Goal: Transaction & Acquisition: Book appointment/travel/reservation

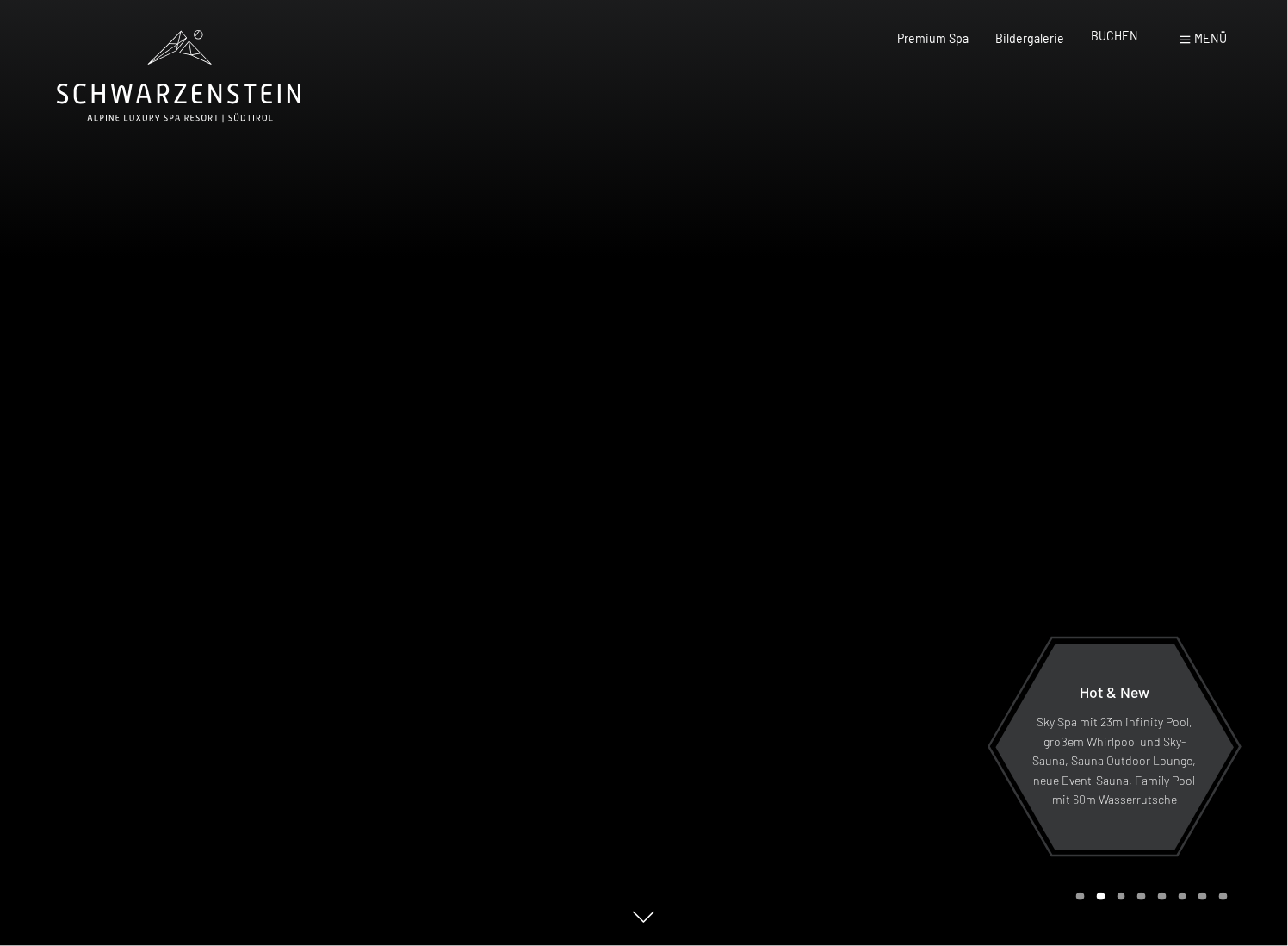
click at [1110, 45] on div "Premium Spa Bildergalerie BUCHEN" at bounding box center [1003, 38] width 321 height 17
click at [1109, 37] on span "BUCHEN" at bounding box center [1114, 36] width 47 height 14
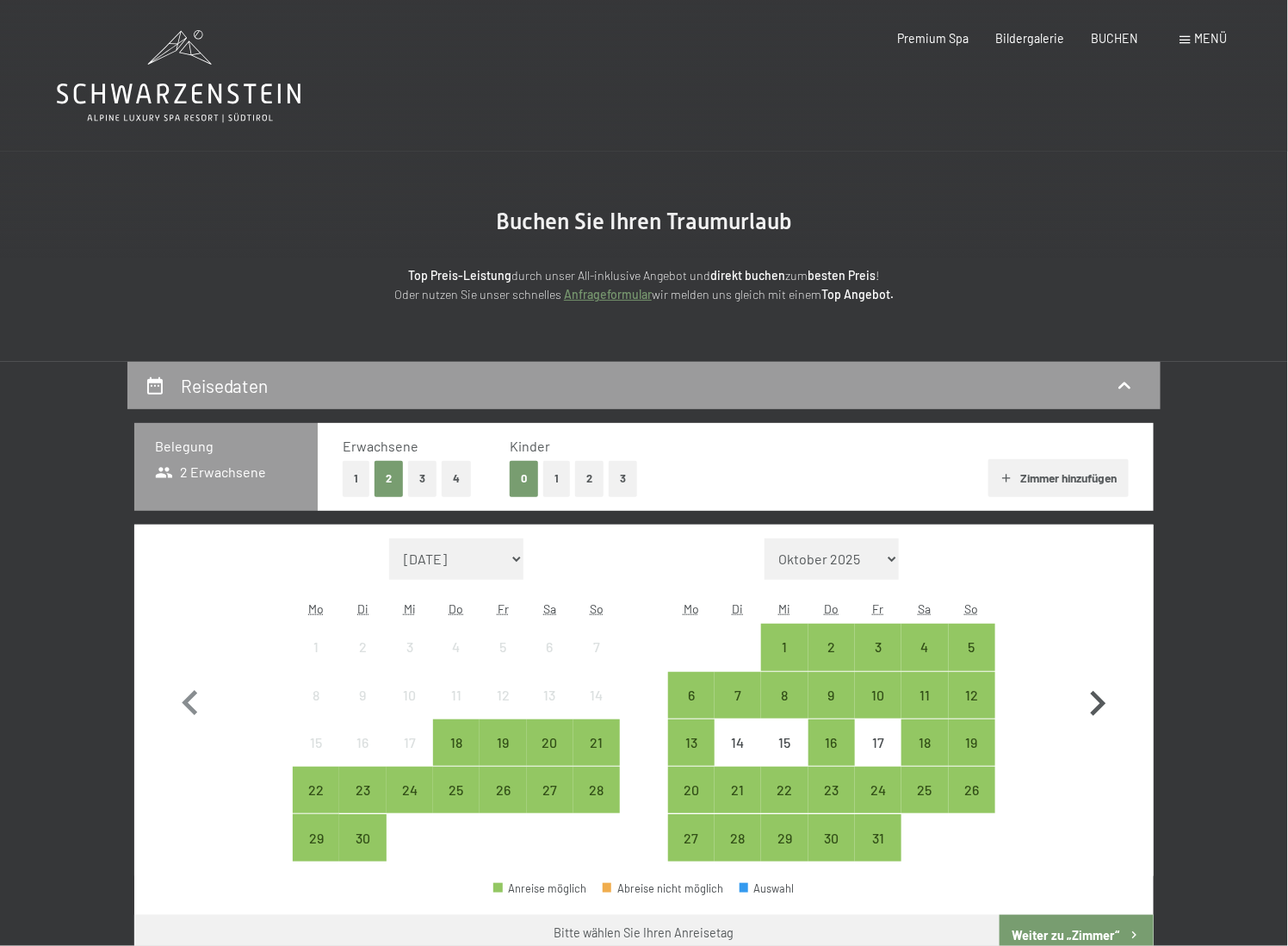
click at [1100, 697] on icon "button" at bounding box center [1098, 704] width 50 height 50
select select "2025-10-01"
select select "2025-11-01"
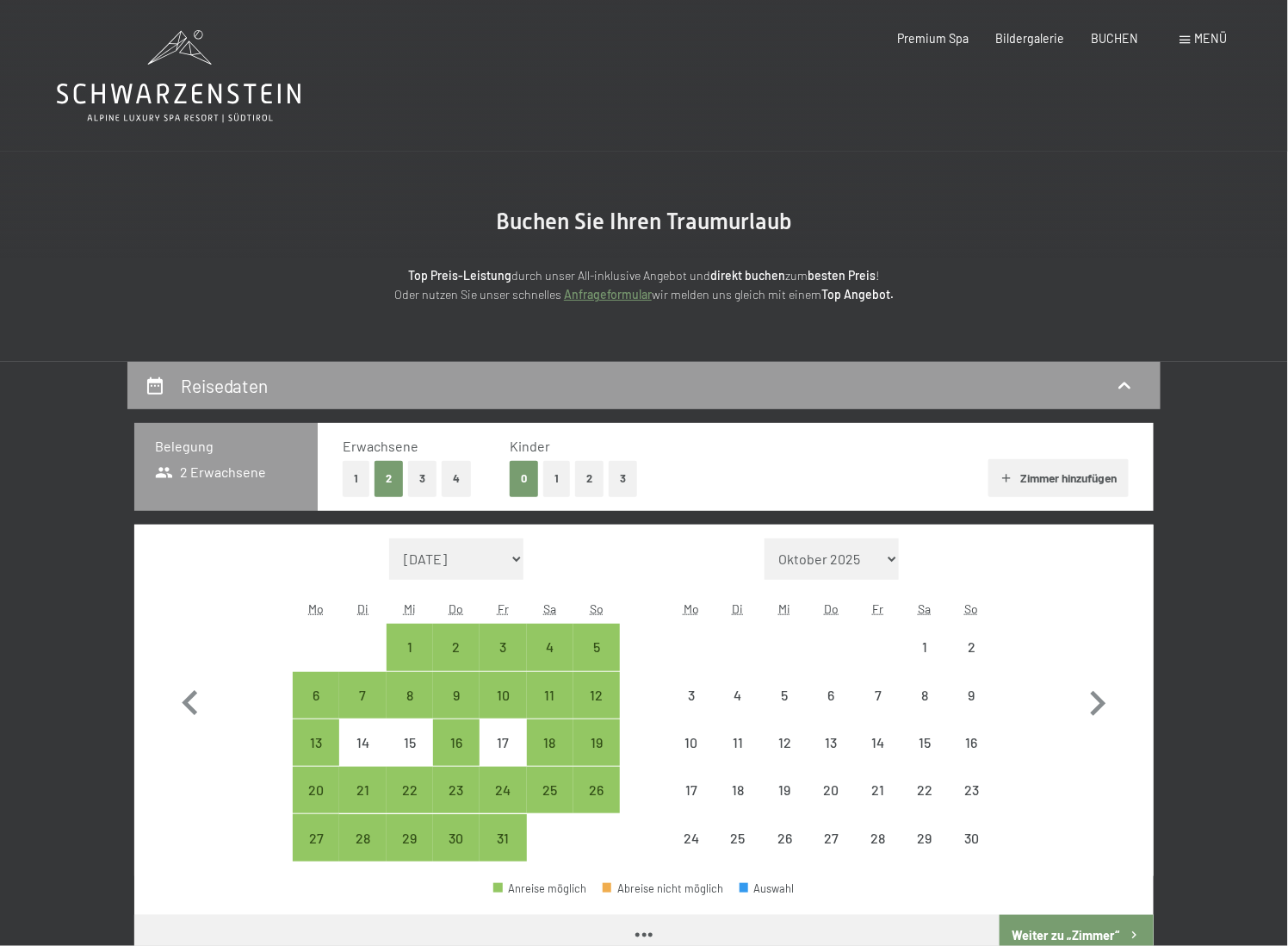
select select "2025-10-01"
select select "2025-11-01"
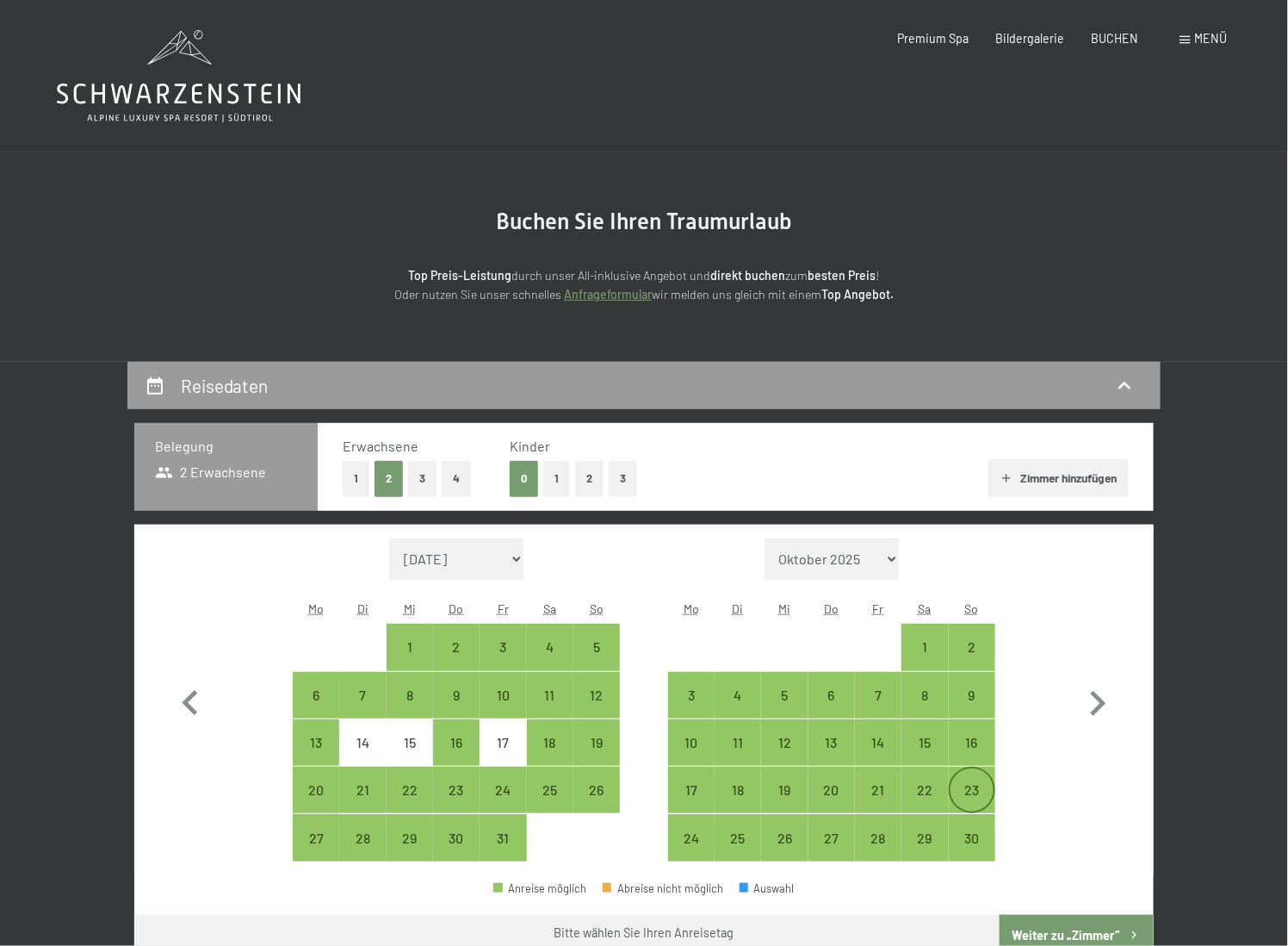
click at [968, 798] on div "23" at bounding box center [971, 805] width 43 height 43
select select "2025-10-01"
select select "2025-11-01"
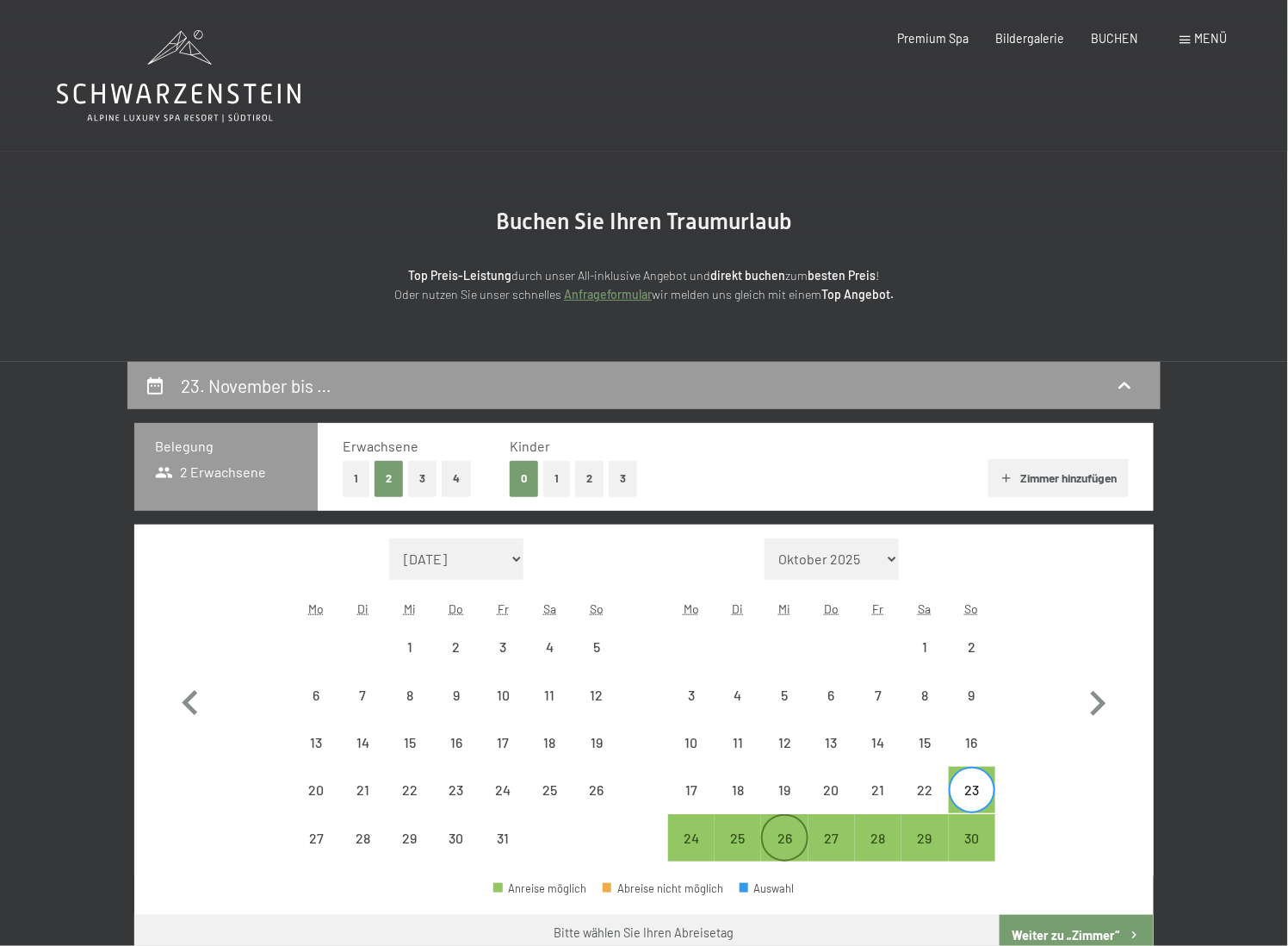
click at [783, 838] on div "26" at bounding box center [784, 853] width 43 height 43
select select "2025-10-01"
select select "2025-11-01"
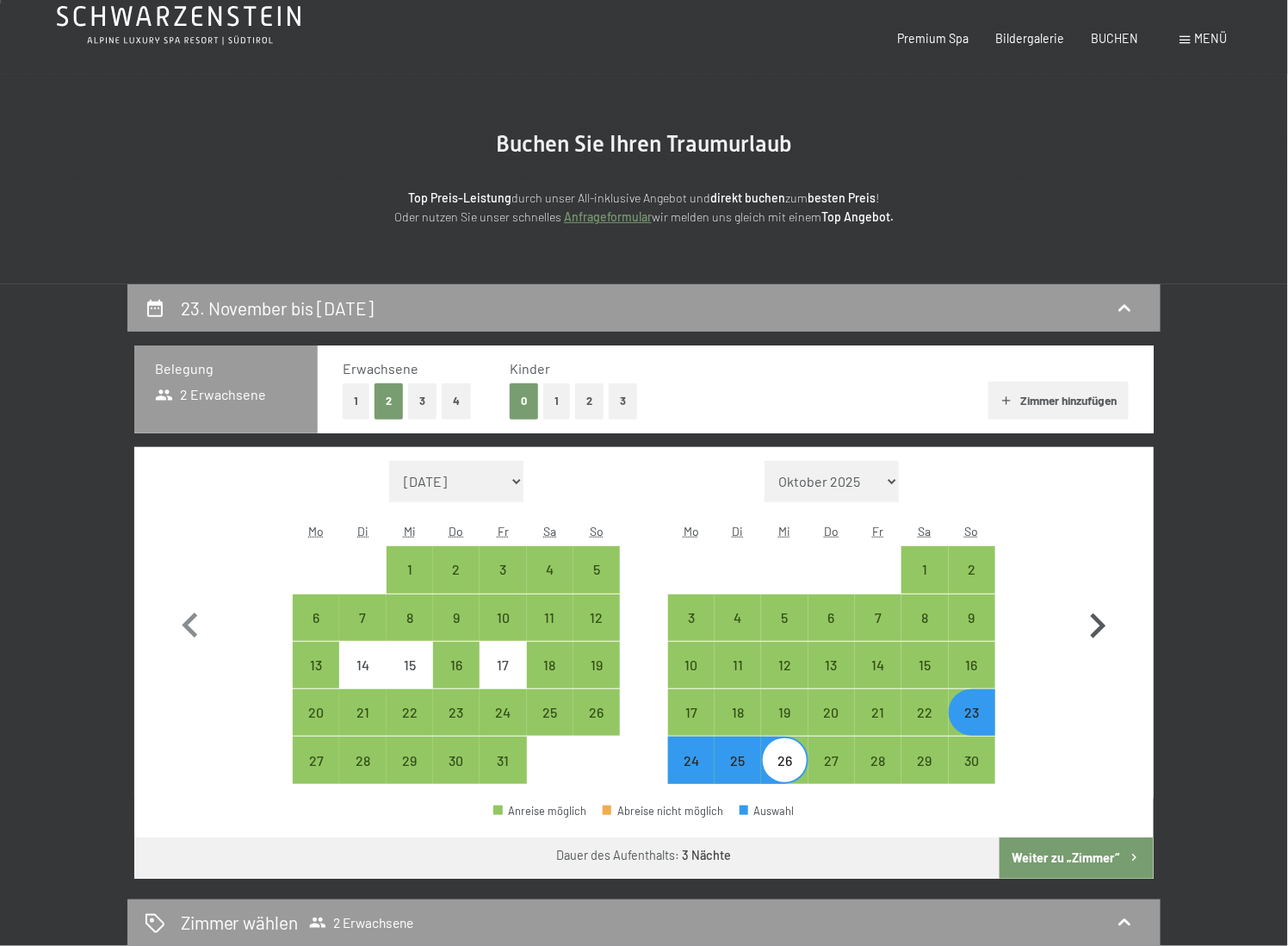
scroll to position [172, 0]
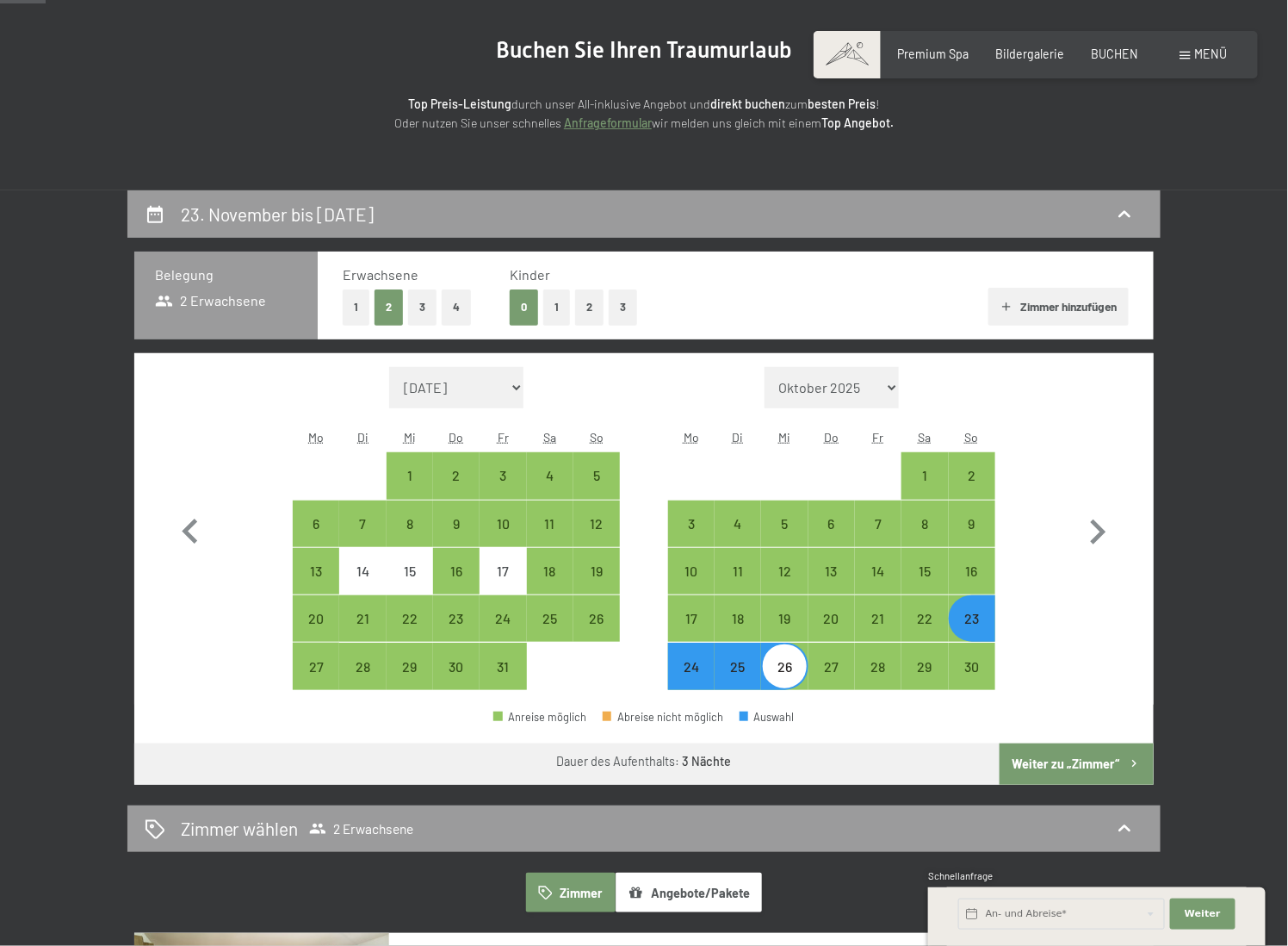
click at [564, 299] on button "1" at bounding box center [557, 307] width 27 height 36
select select "2025-10-01"
select select "2025-11-01"
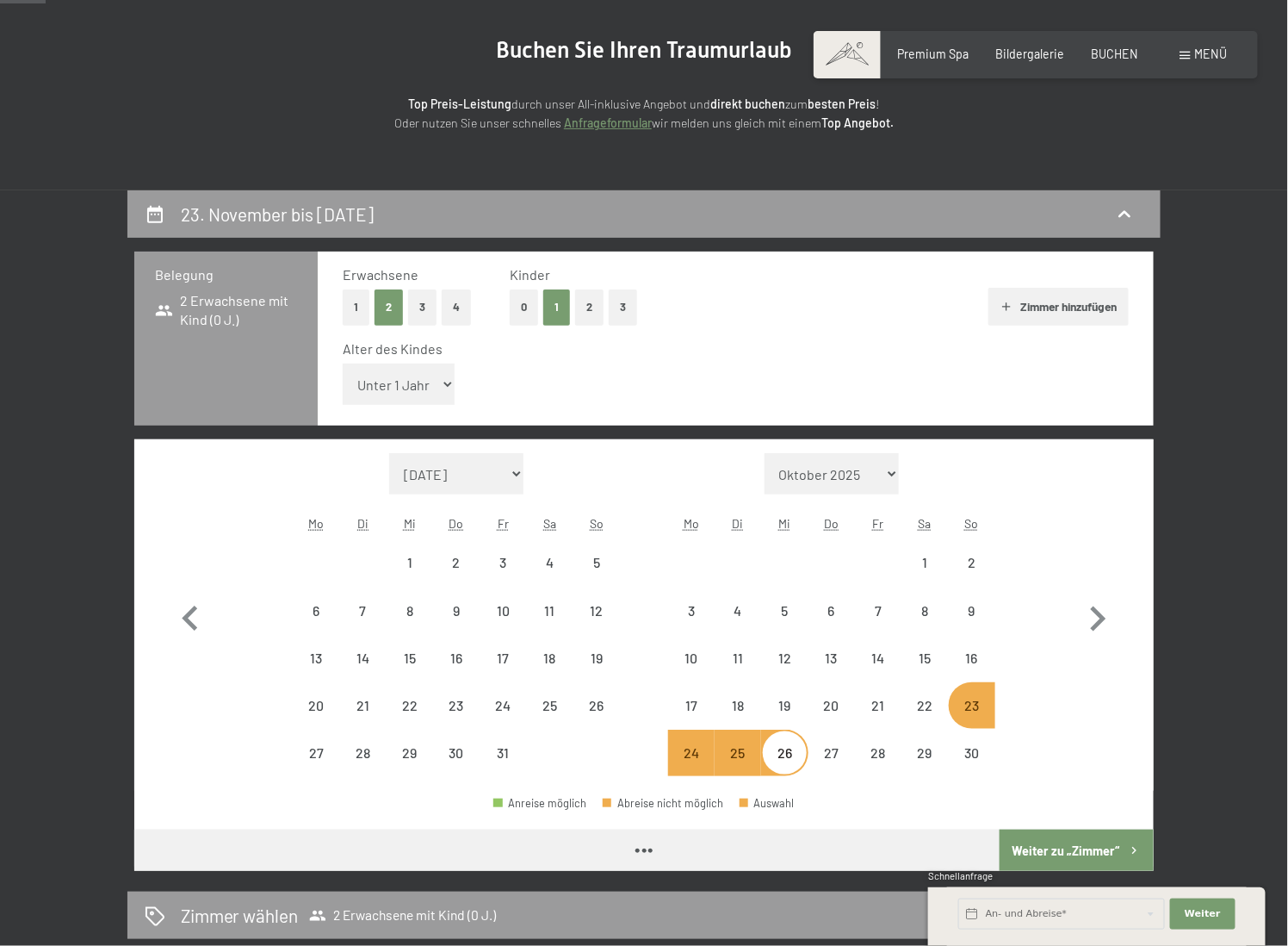
select select "2025-10-01"
select select "2025-11-01"
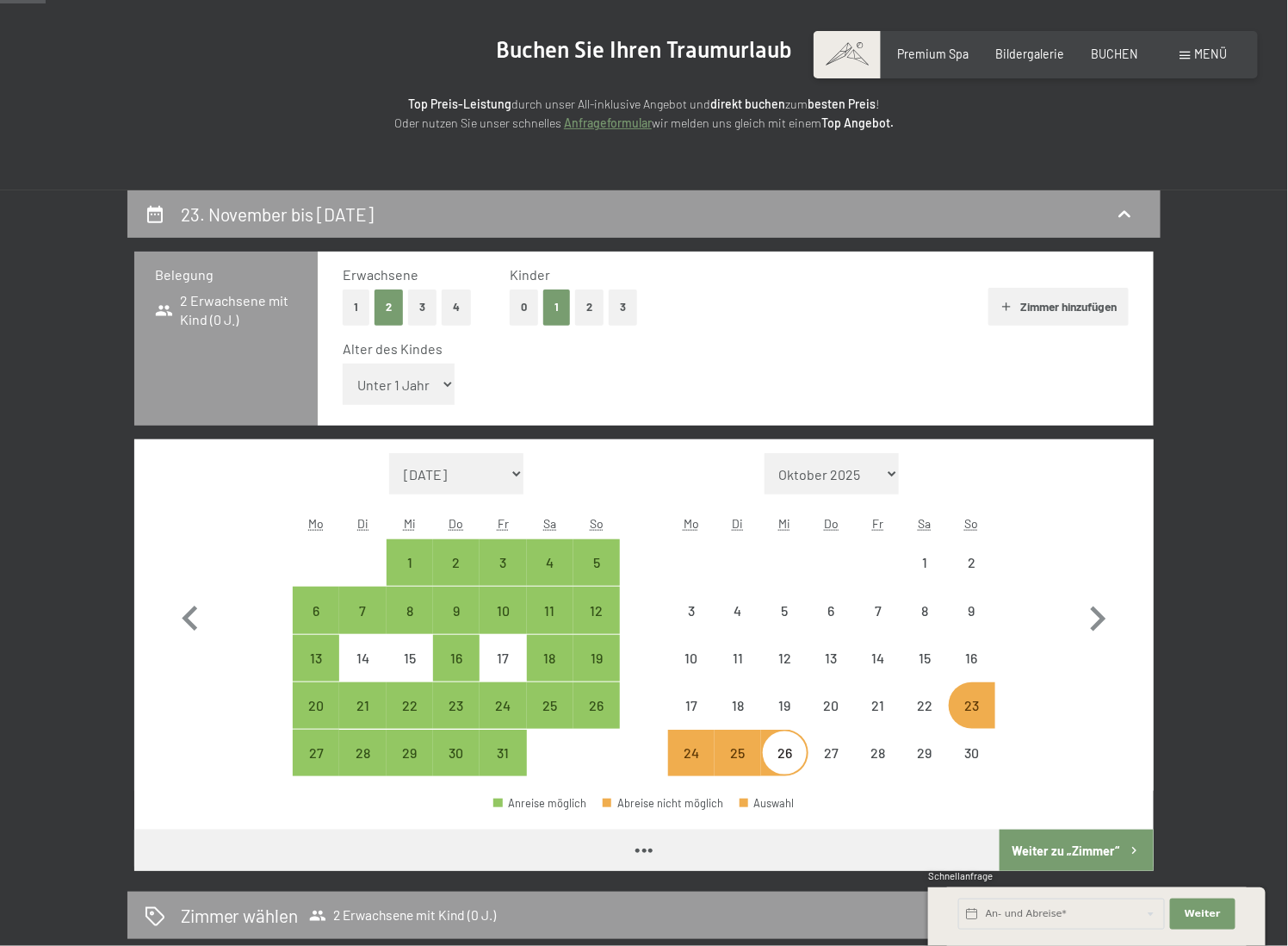
select select "2025-10-01"
select select "2025-11-01"
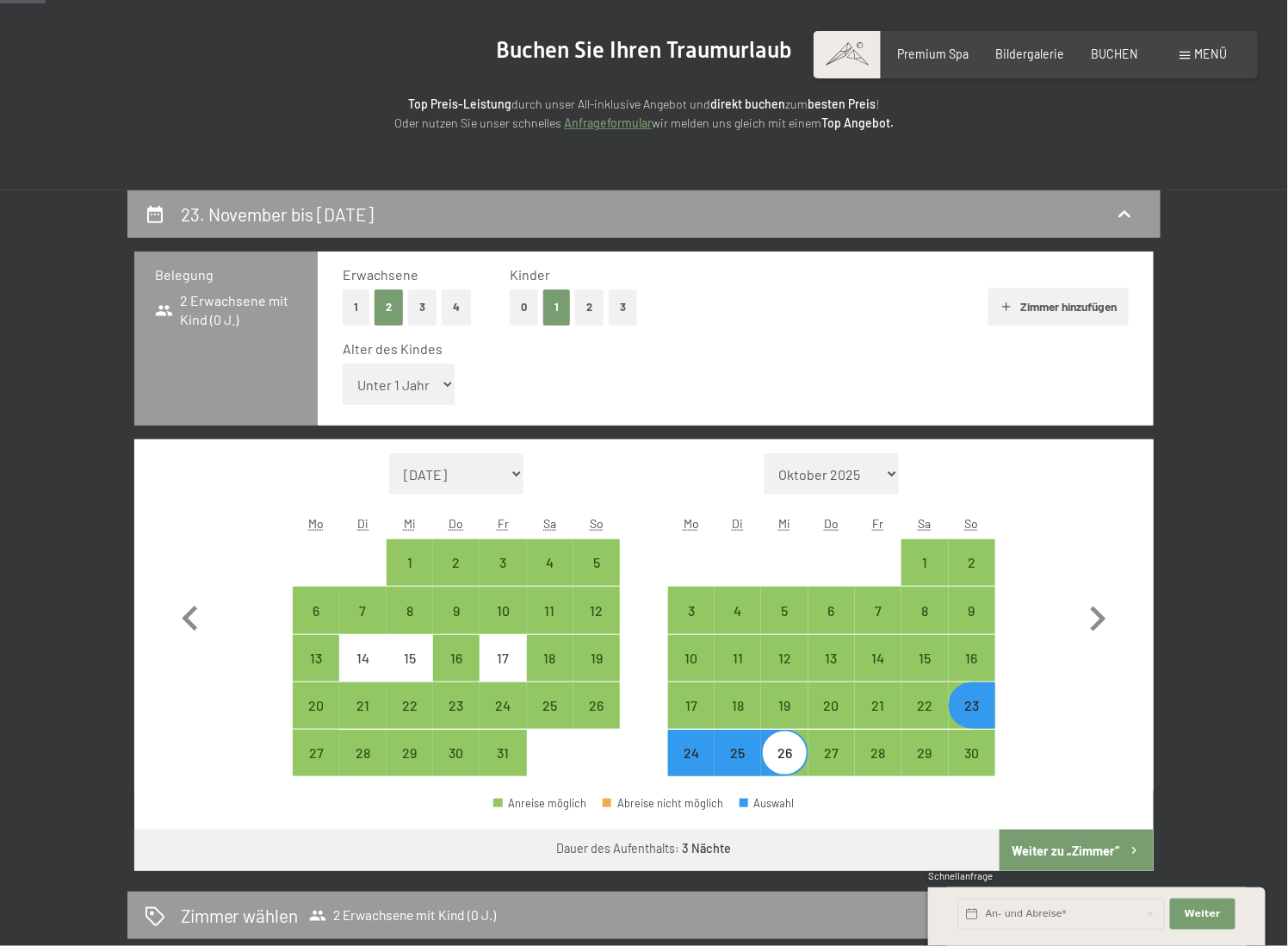
click at [423, 376] on select "Unter 1 Jahr 1 Jahr 2 Jahre 3 Jahre 4 Jahre 5 Jahre 6 Jahre 7 Jahre 8 Jahre 9 J…" at bounding box center [398, 384] width 112 height 41
select select "1"
click at [342, 363] on select "Unter 1 Jahr 1 Jahr 2 Jahre 3 Jahre 4 Jahre 5 Jahre 6 Jahre 7 Jahre 8 Jahre 9 J…" at bounding box center [398, 384] width 112 height 41
select select "2025-10-01"
select select "2025-11-01"
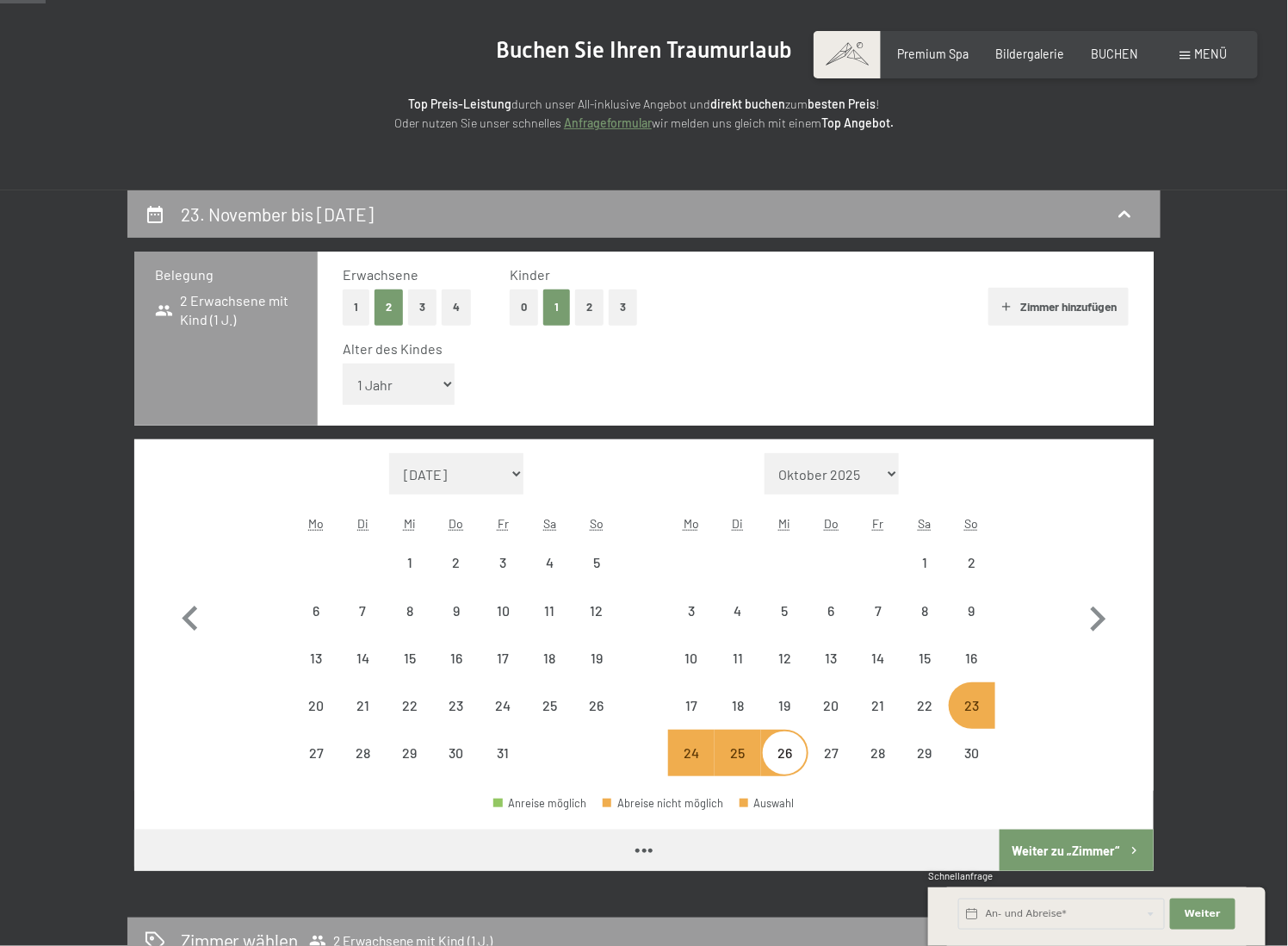
select select "2025-10-01"
select select "2025-11-01"
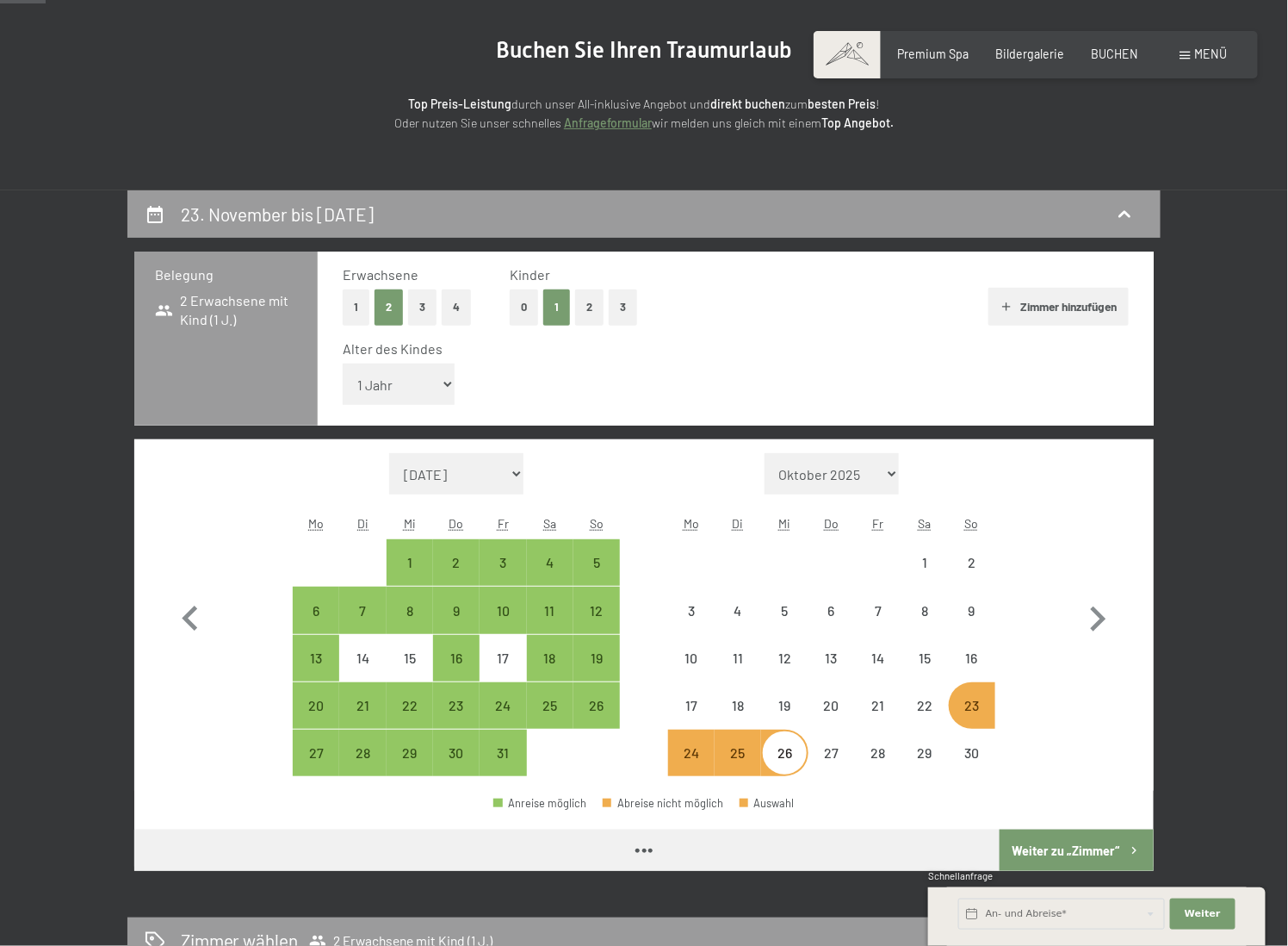
click at [1053, 844] on button "Weiter zu „Zimmer“" at bounding box center [1076, 850] width 154 height 41
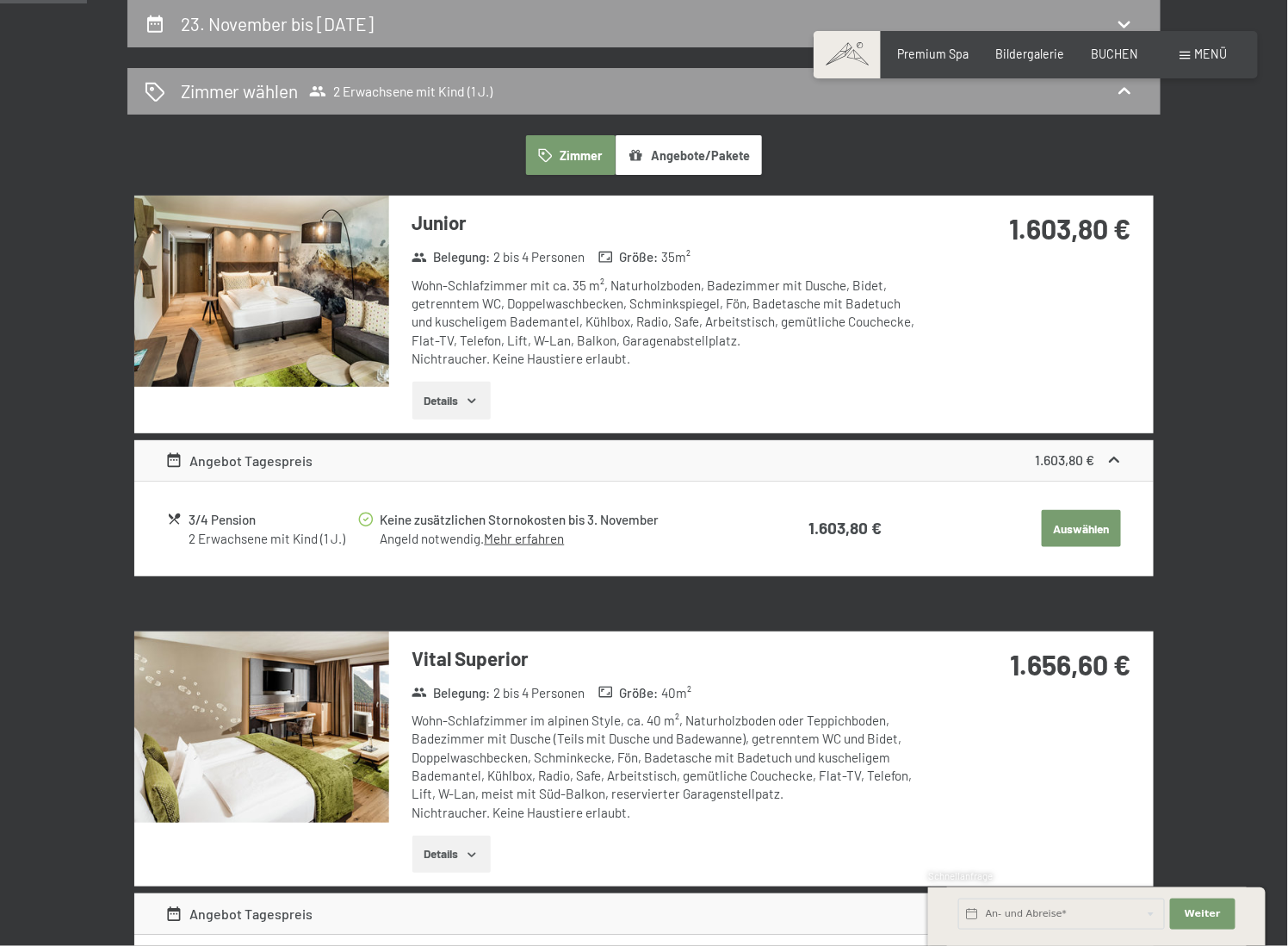
select select "2025-10-01"
select select "2025-11-01"
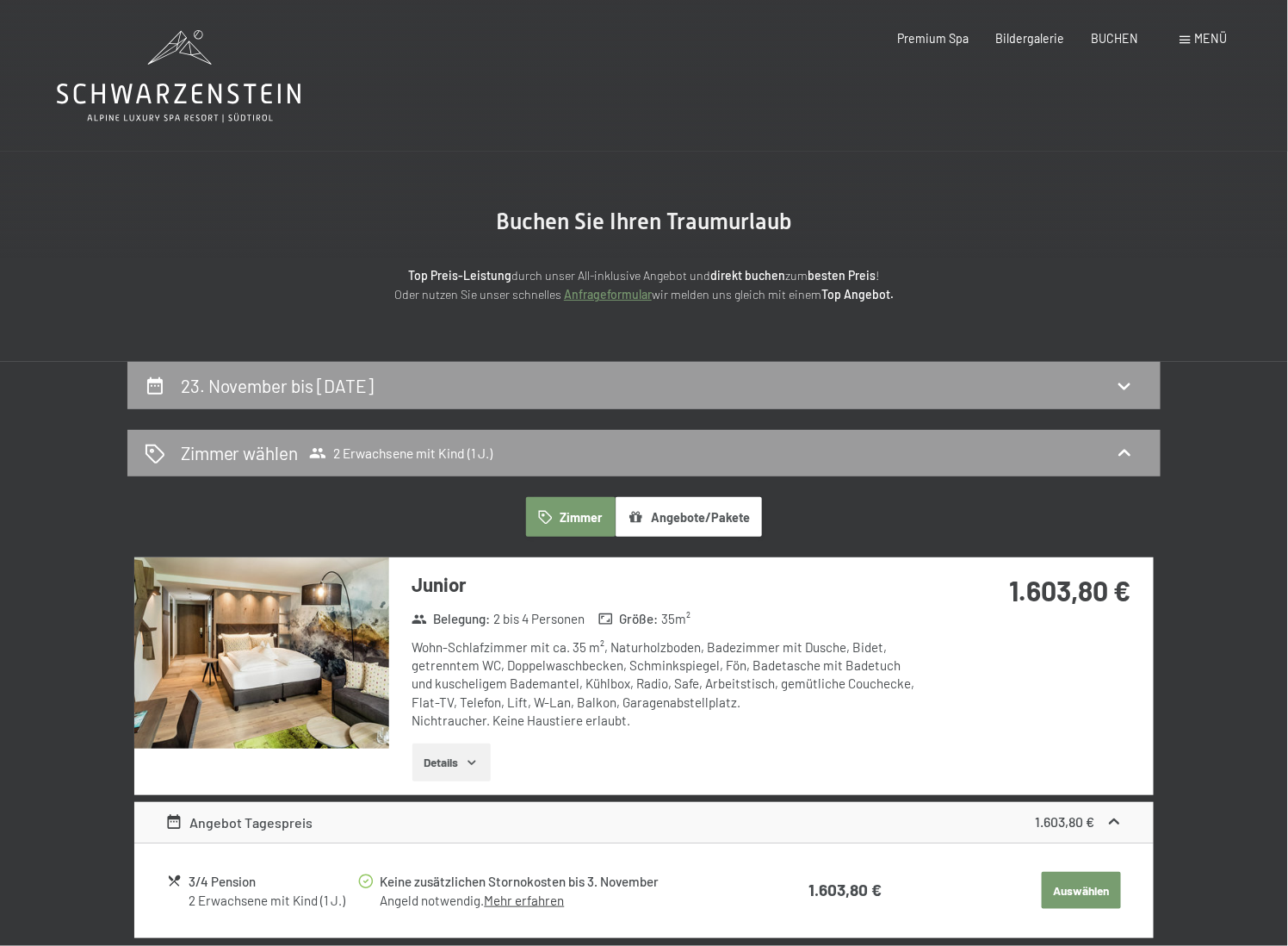
scroll to position [0, 0]
drag, startPoint x: 448, startPoint y: 797, endPoint x: 448, endPoint y: 786, distance: 11.0
click at [448, 794] on section "Junior Belegung : 2 bis 4 Personen Größe : 35 m² Wohn-Schlafzimmer mit ca. 35 m…" at bounding box center [644, 747] width 1019 height 380
click at [448, 763] on button "Details" at bounding box center [452, 762] width 78 height 38
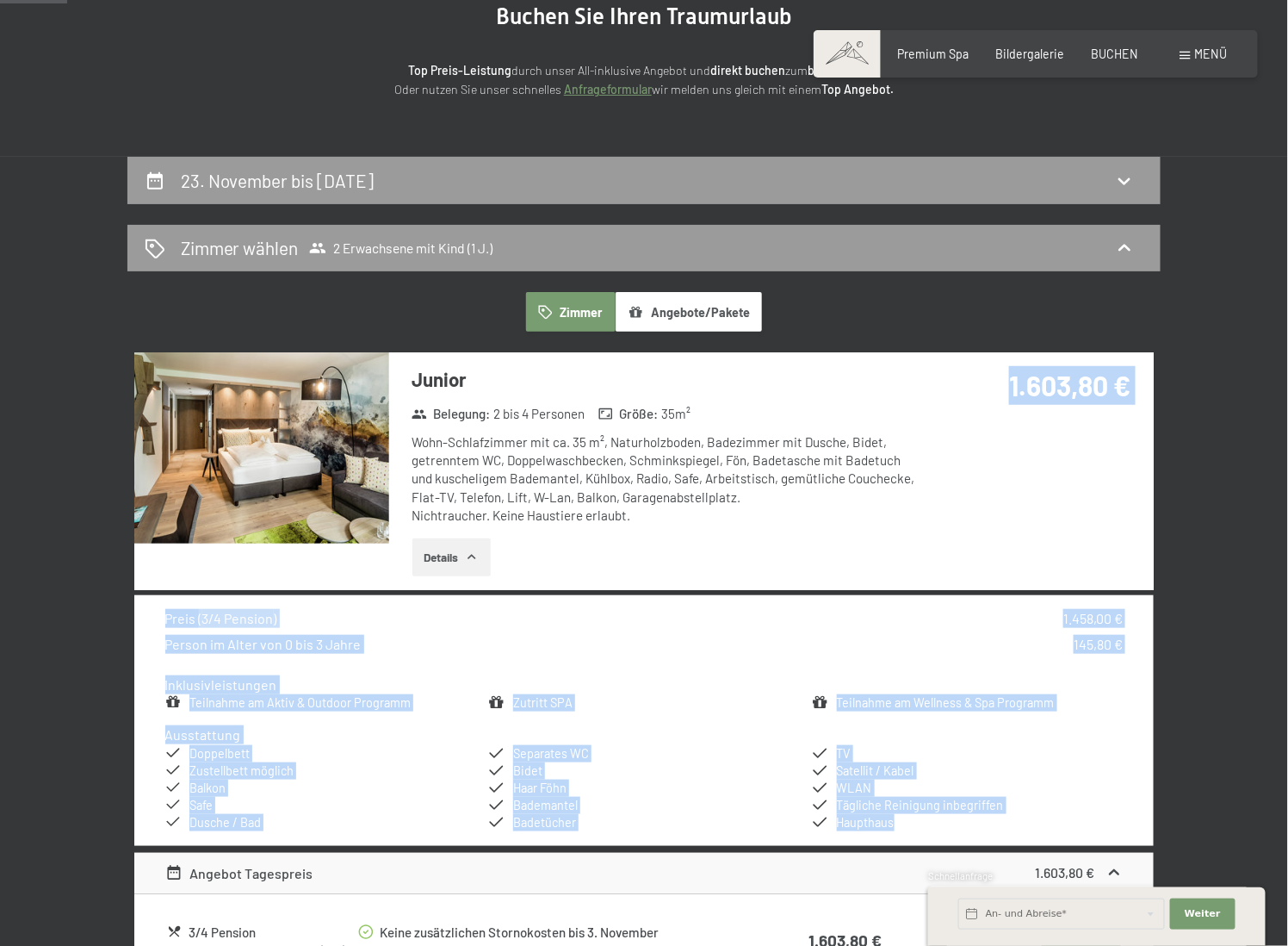
scroll to position [344, 0]
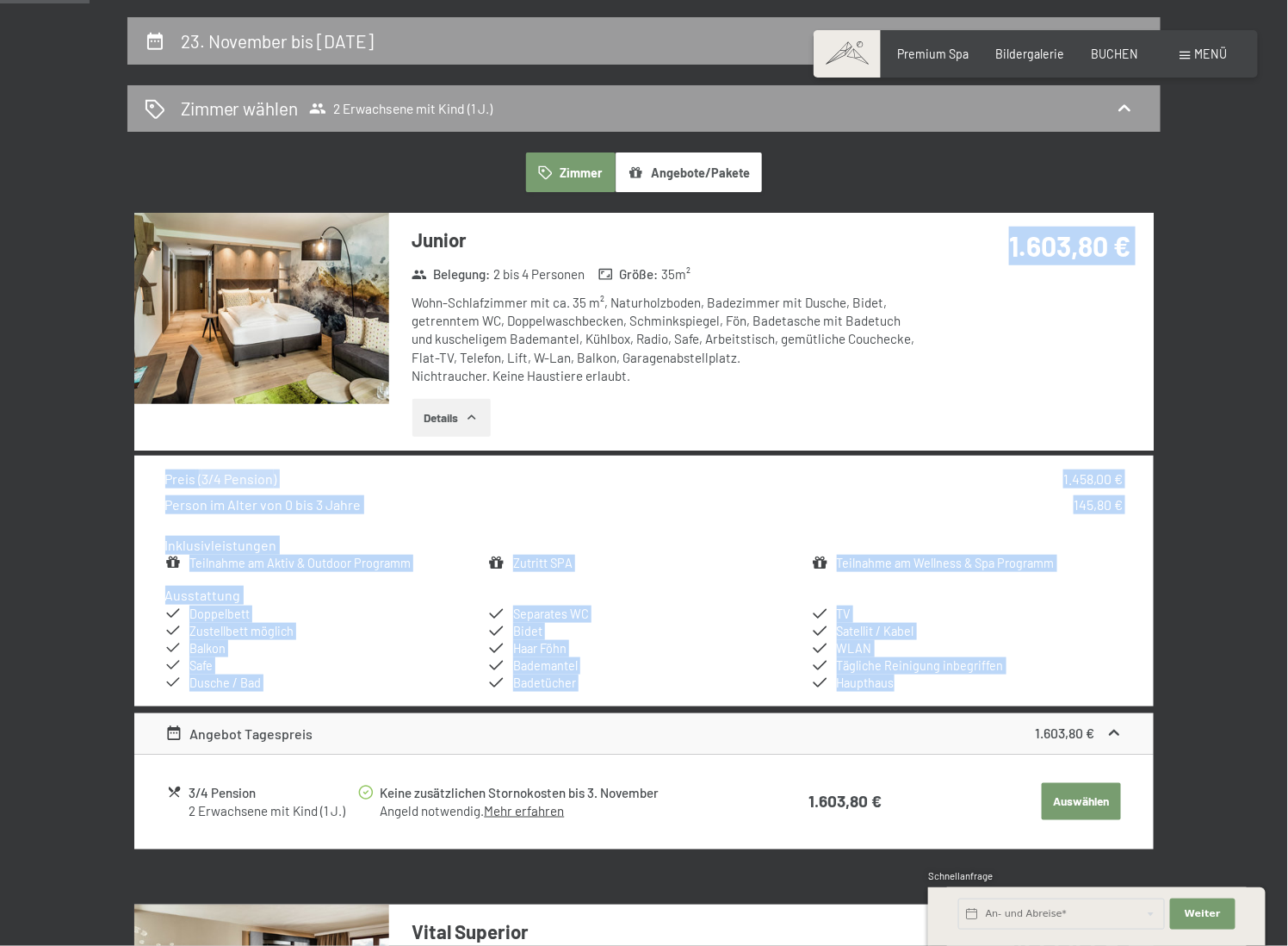
click at [723, 569] on li "Zutritt SPA" at bounding box center [644, 562] width 311 height 17
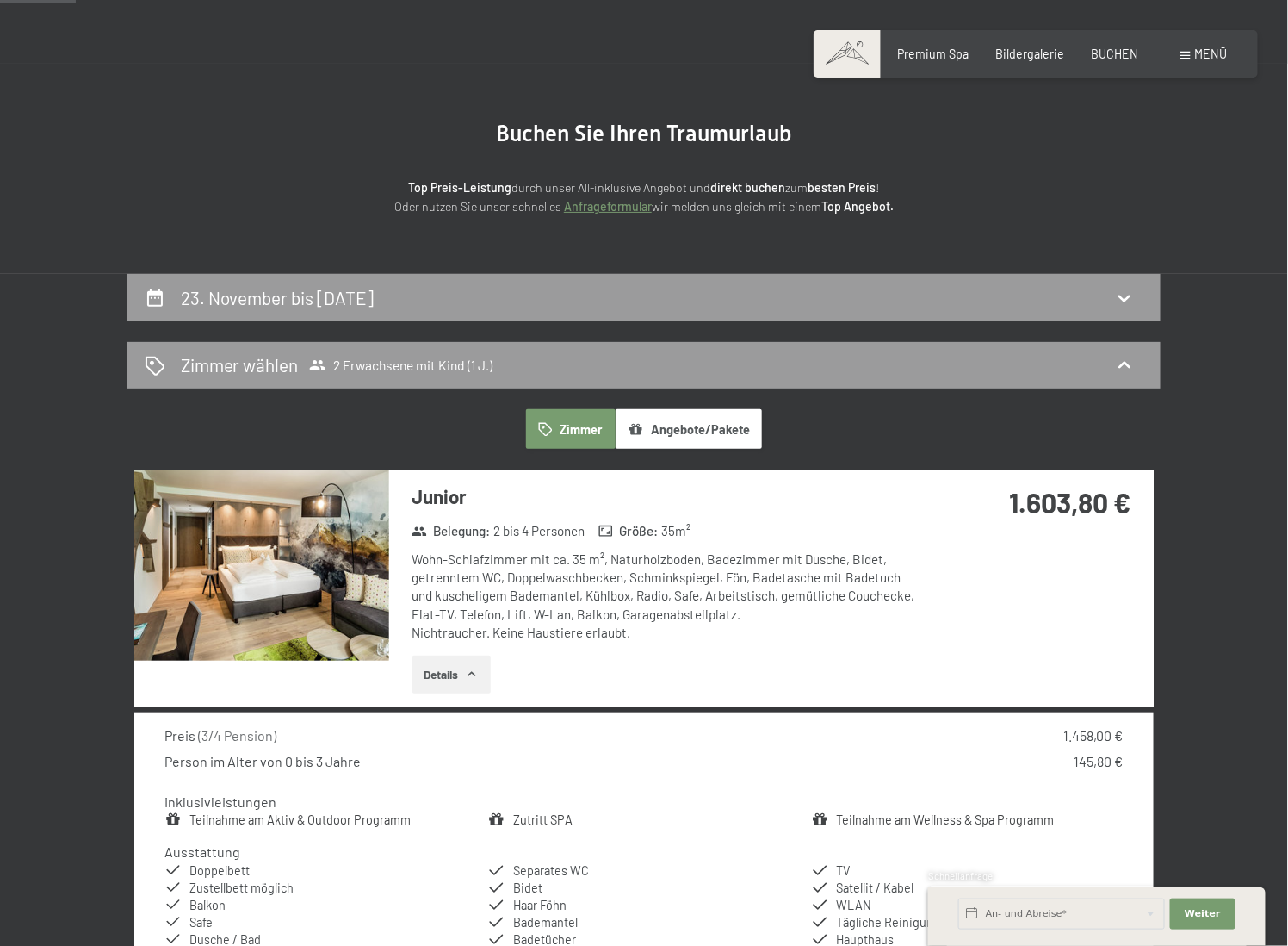
scroll to position [0, 0]
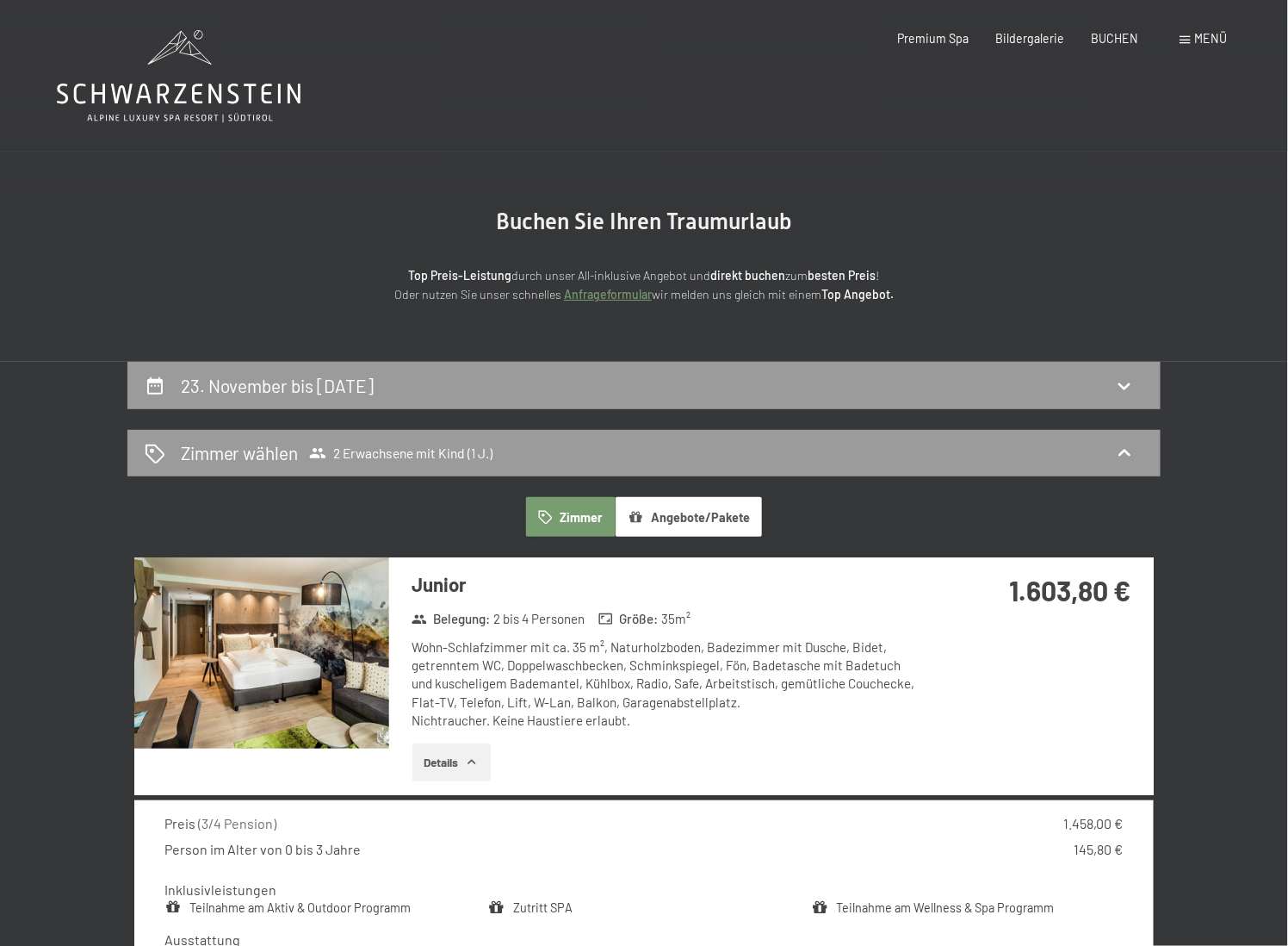
click at [152, 77] on icon at bounding box center [179, 77] width 244 height 93
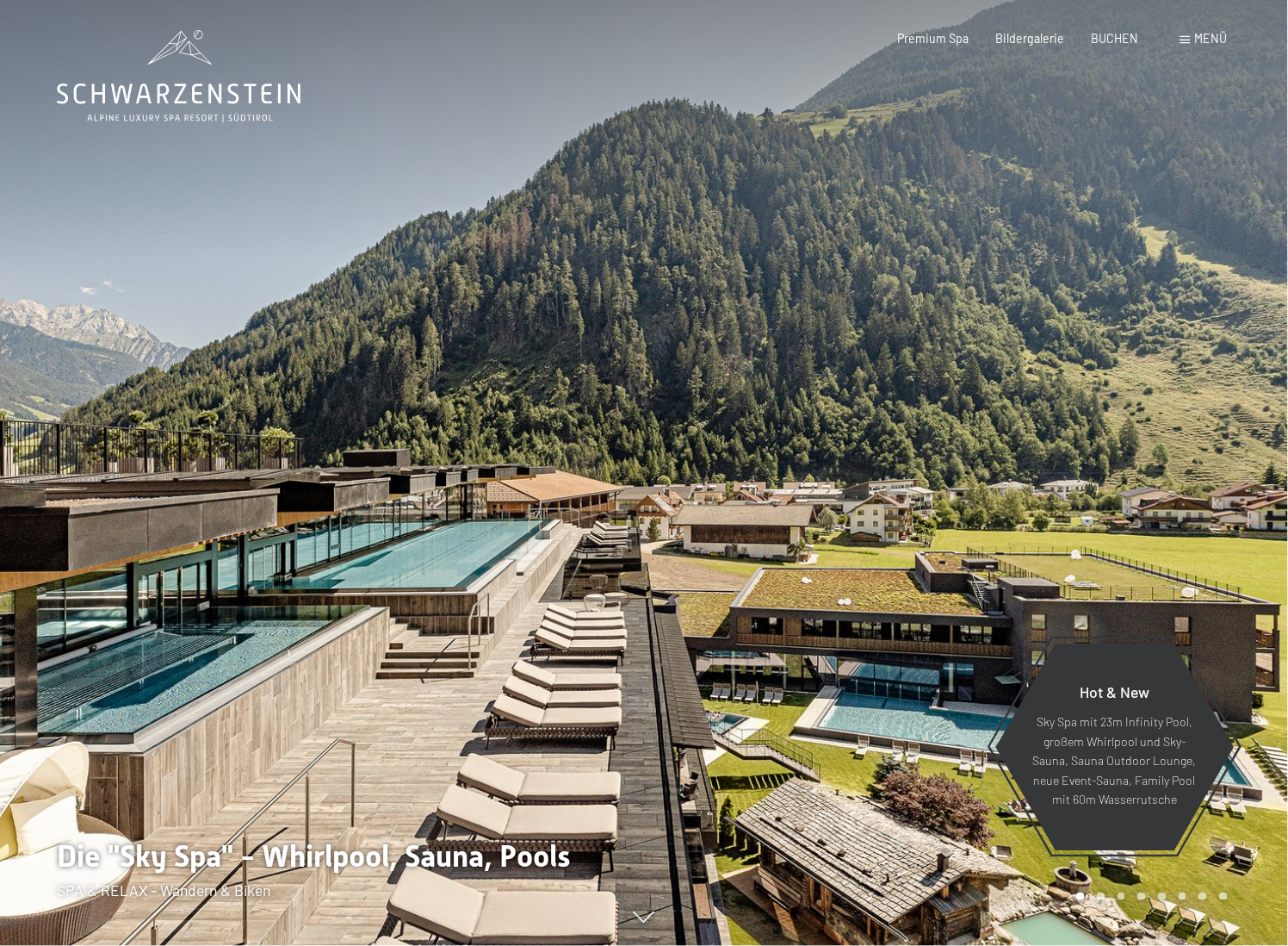
click at [1198, 41] on span "Menü" at bounding box center [1211, 38] width 33 height 14
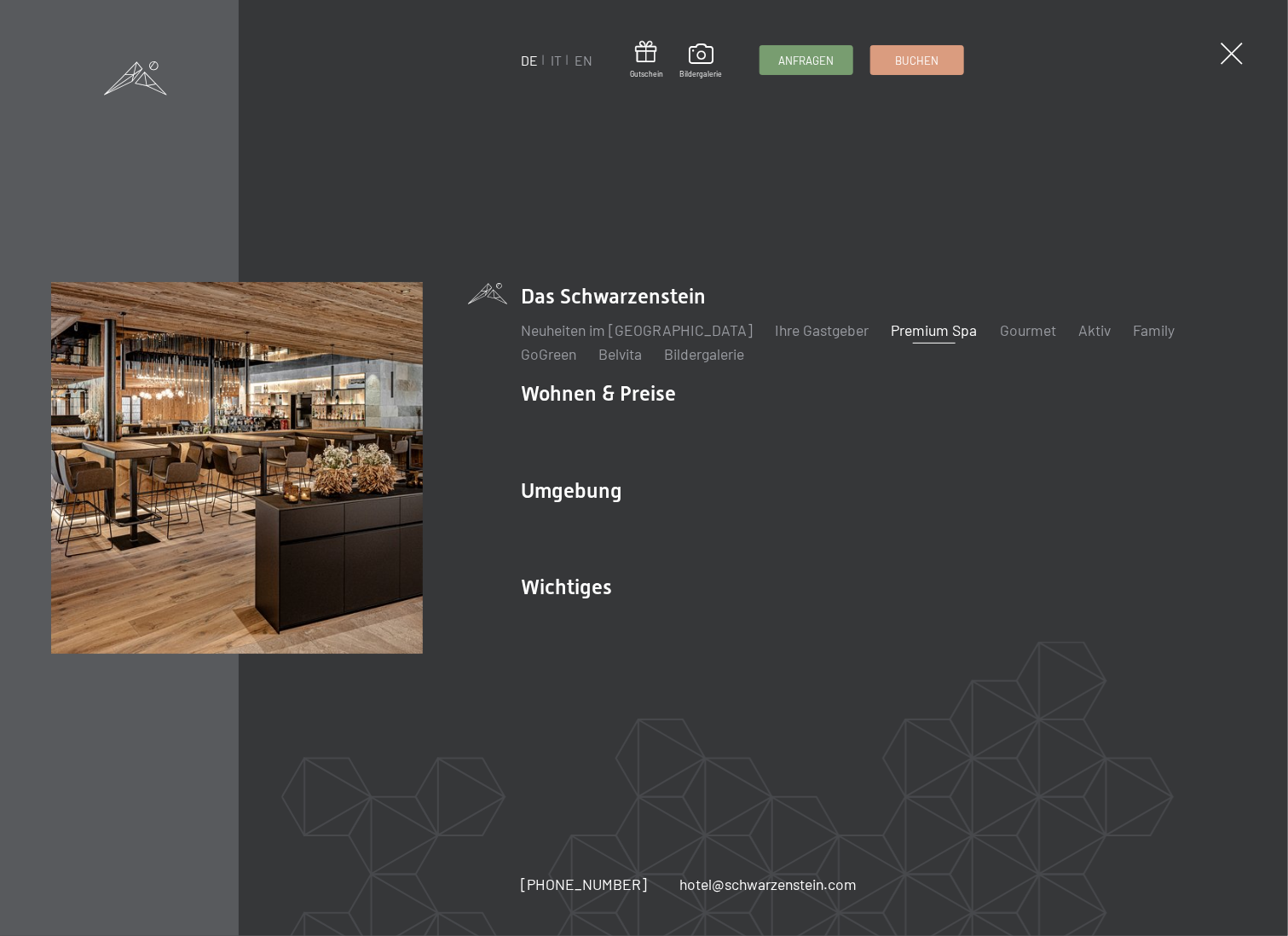
click at [892, 331] on link "Premium Spa" at bounding box center [935, 329] width 86 height 18
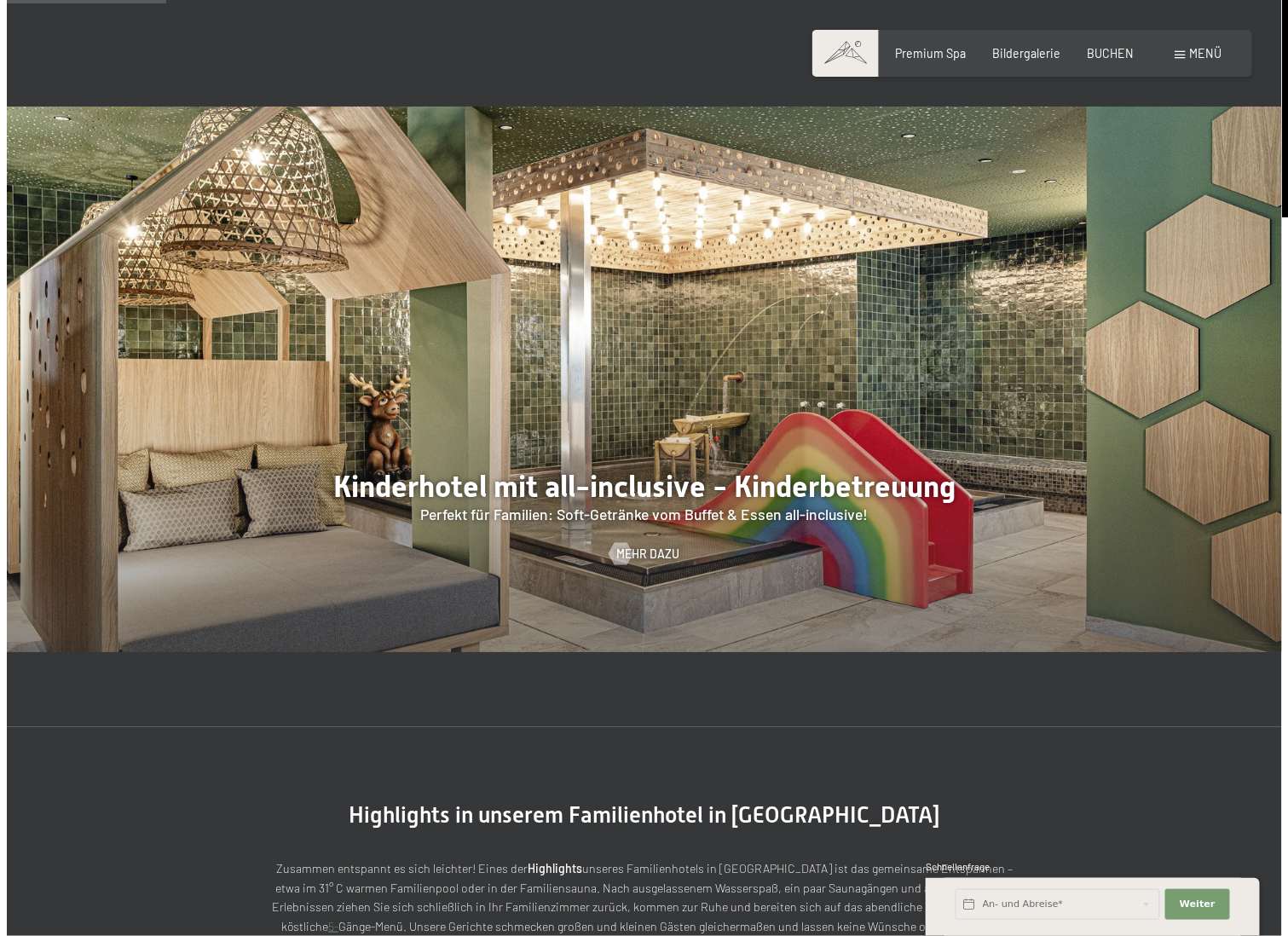
scroll to position [1705, 0]
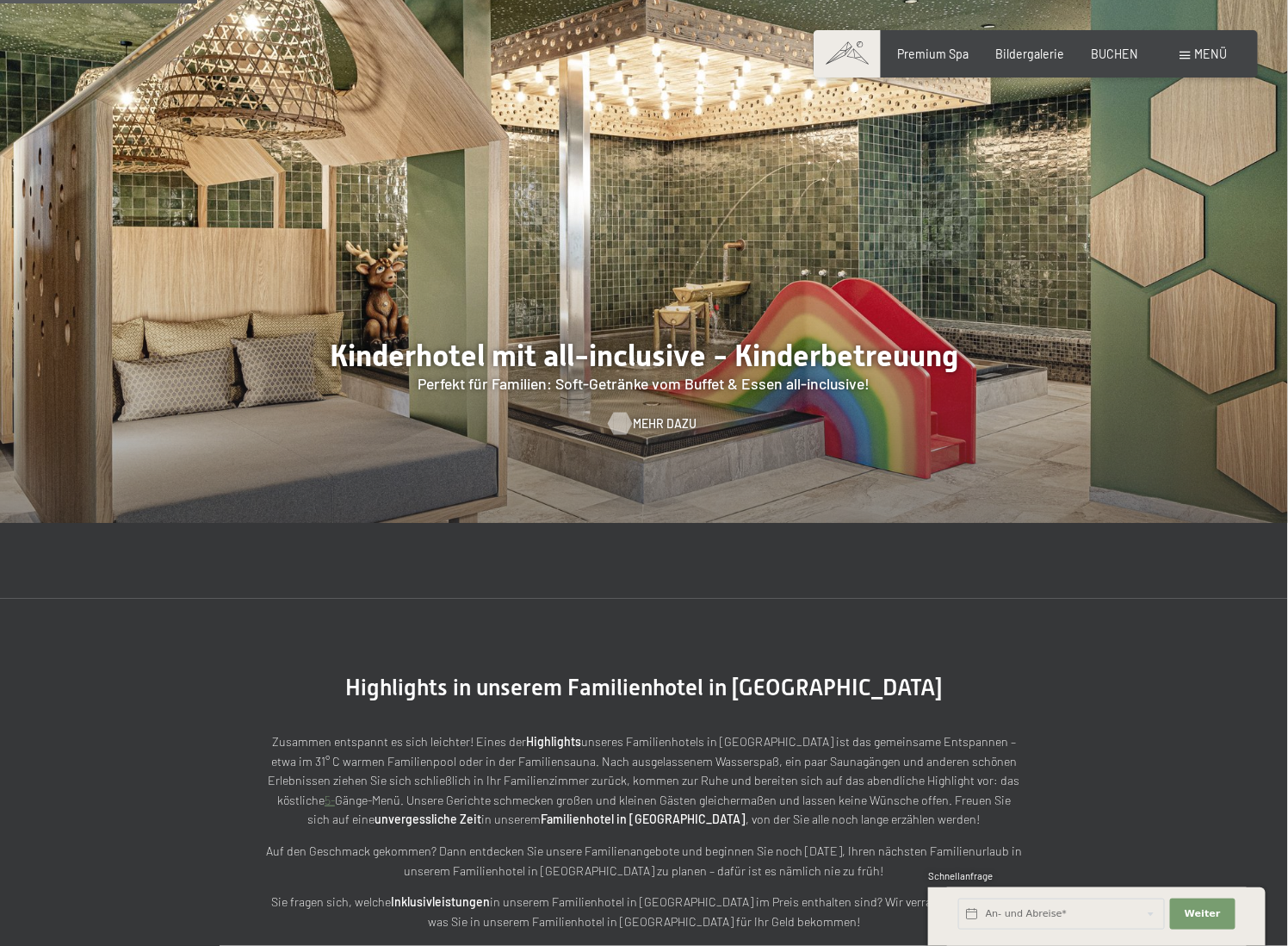
click at [663, 415] on span "Mehr dazu" at bounding box center [664, 423] width 64 height 17
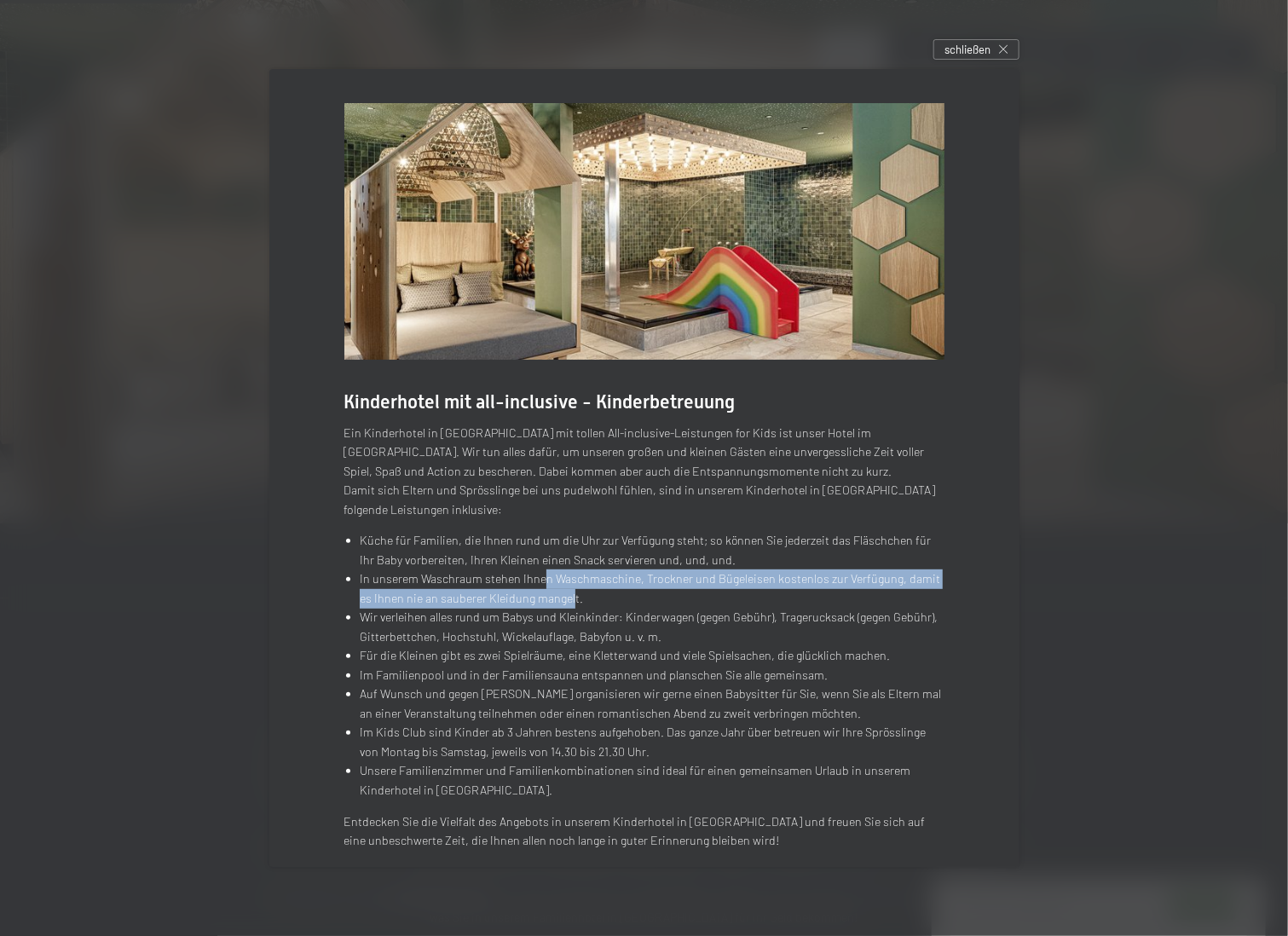
drag, startPoint x: 536, startPoint y: 577, endPoint x: 553, endPoint y: 598, distance: 27.0
click at [553, 598] on li "In unserem Waschraum stehen Ihnen Waschmaschine, Trockner und Bügeleisen kosten…" at bounding box center [652, 588] width 585 height 39
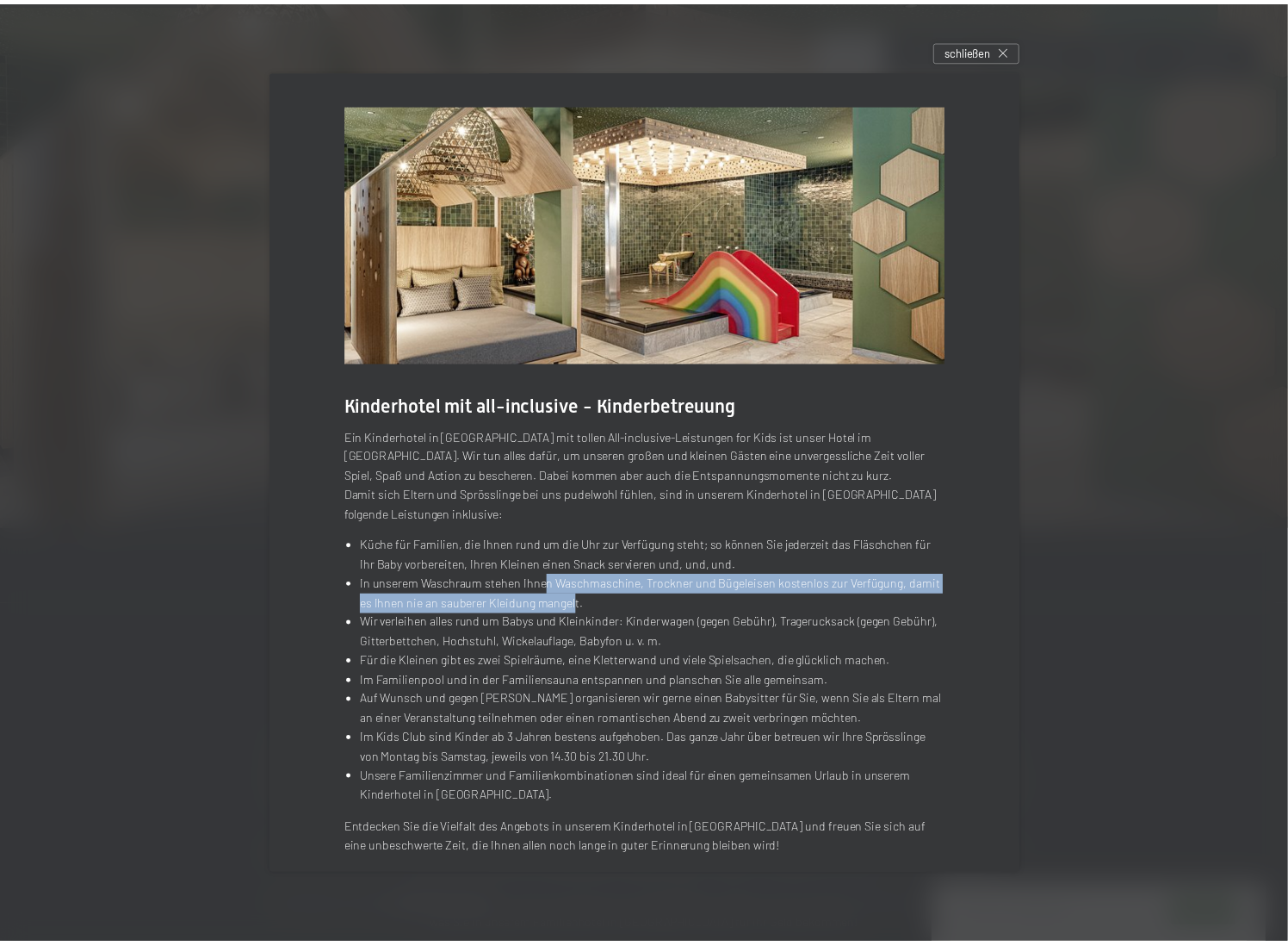
scroll to position [17, 0]
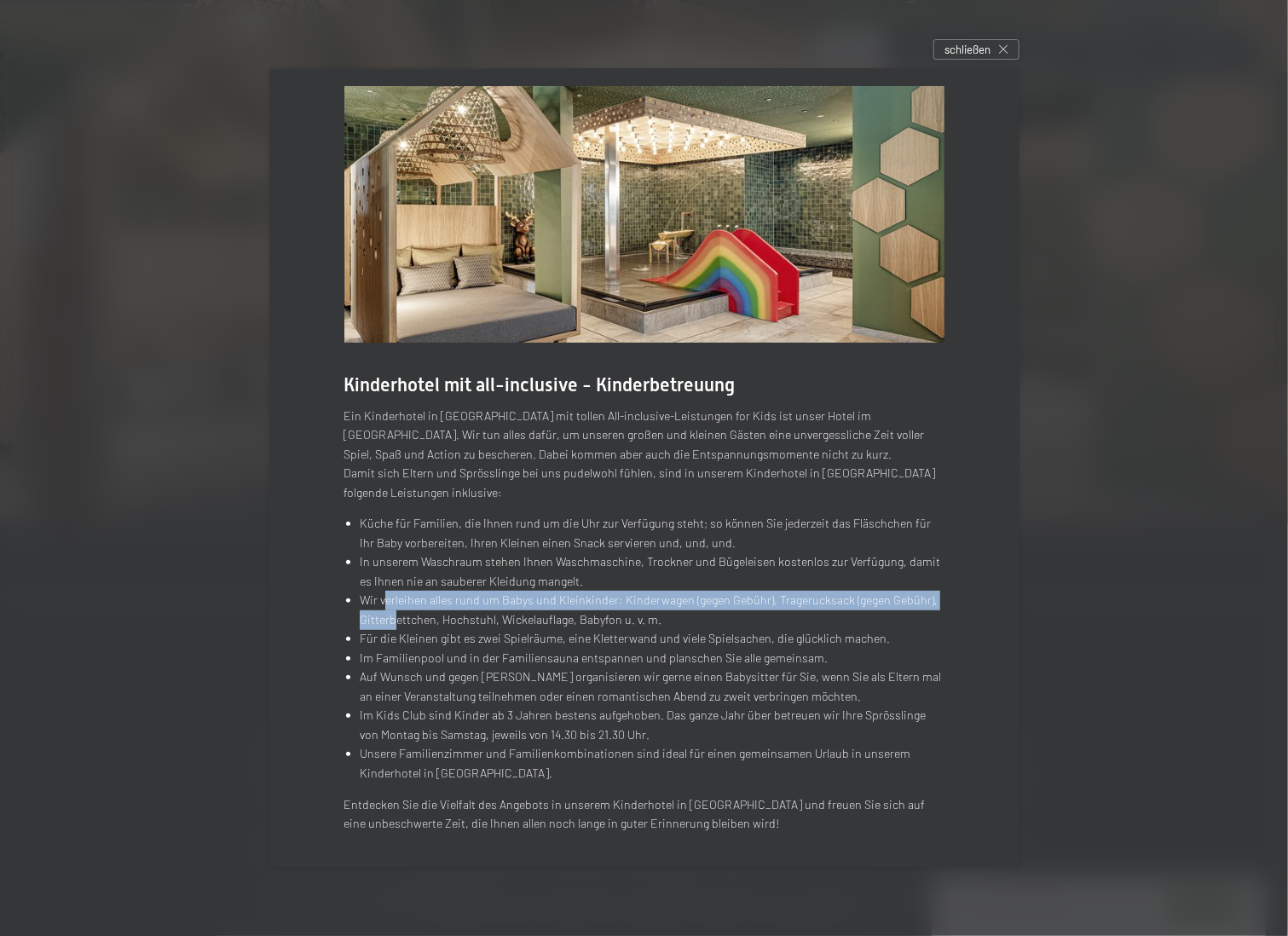
drag, startPoint x: 383, startPoint y: 595, endPoint x: 393, endPoint y: 623, distance: 29.7
click at [393, 623] on li "Wir verleihen alles rund um Babys und Kleinkinder: Kinderwagen (gegen Gebühr), …" at bounding box center [652, 610] width 585 height 39
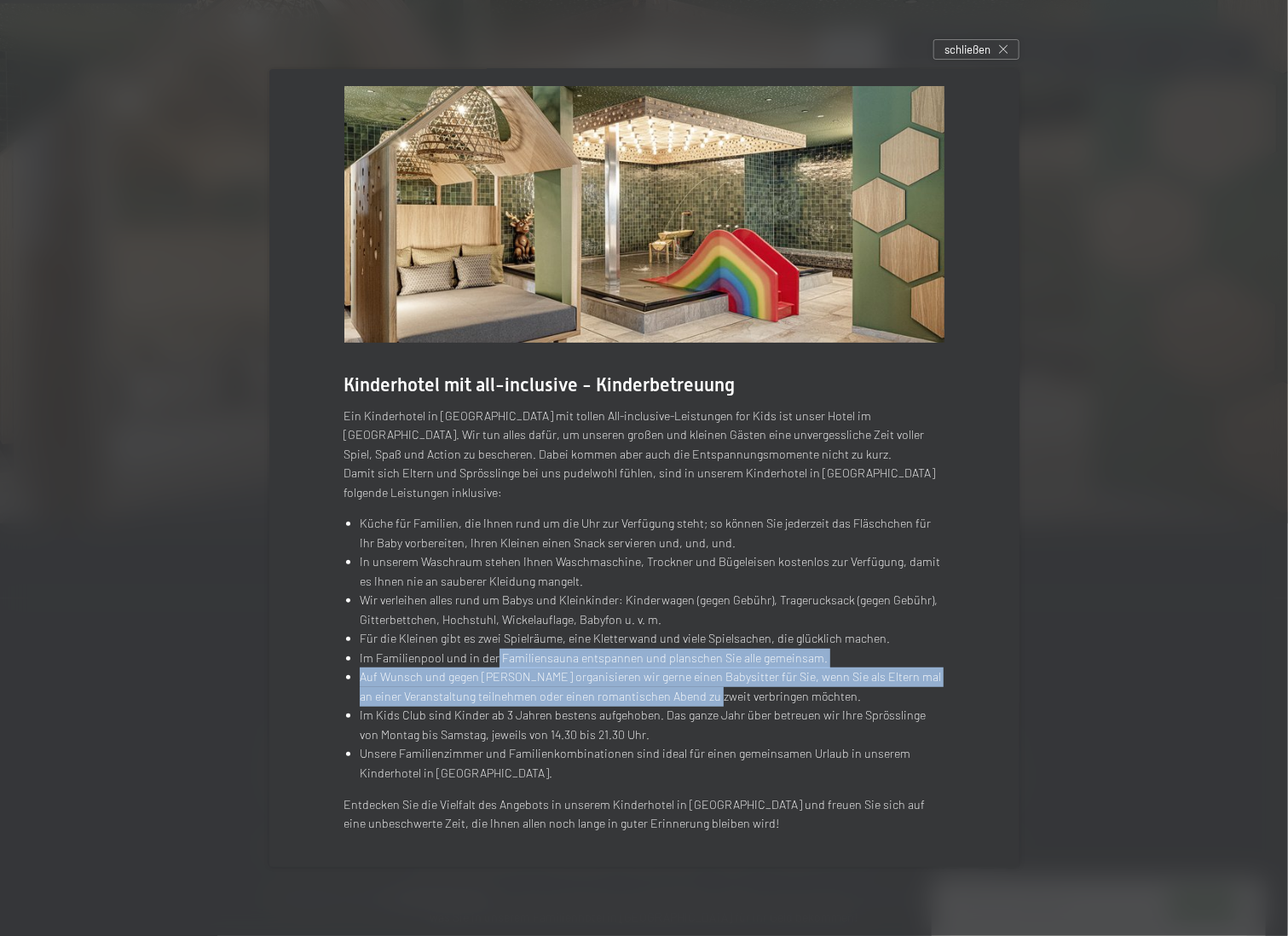
drag, startPoint x: 490, startPoint y: 658, endPoint x: 704, endPoint y: 696, distance: 217.3
click at [704, 696] on ul "Küche für Familien, die Ihnen rund um die Uhr zur Verfügung steht; so können Si…" at bounding box center [644, 648] width 600 height 269
click at [958, 653] on div "Kinderhotel mit all-inclusive - Kinderbetreuung Ein Kinderhotel in [GEOGRAPHIC_…" at bounding box center [645, 459] width 751 height 814
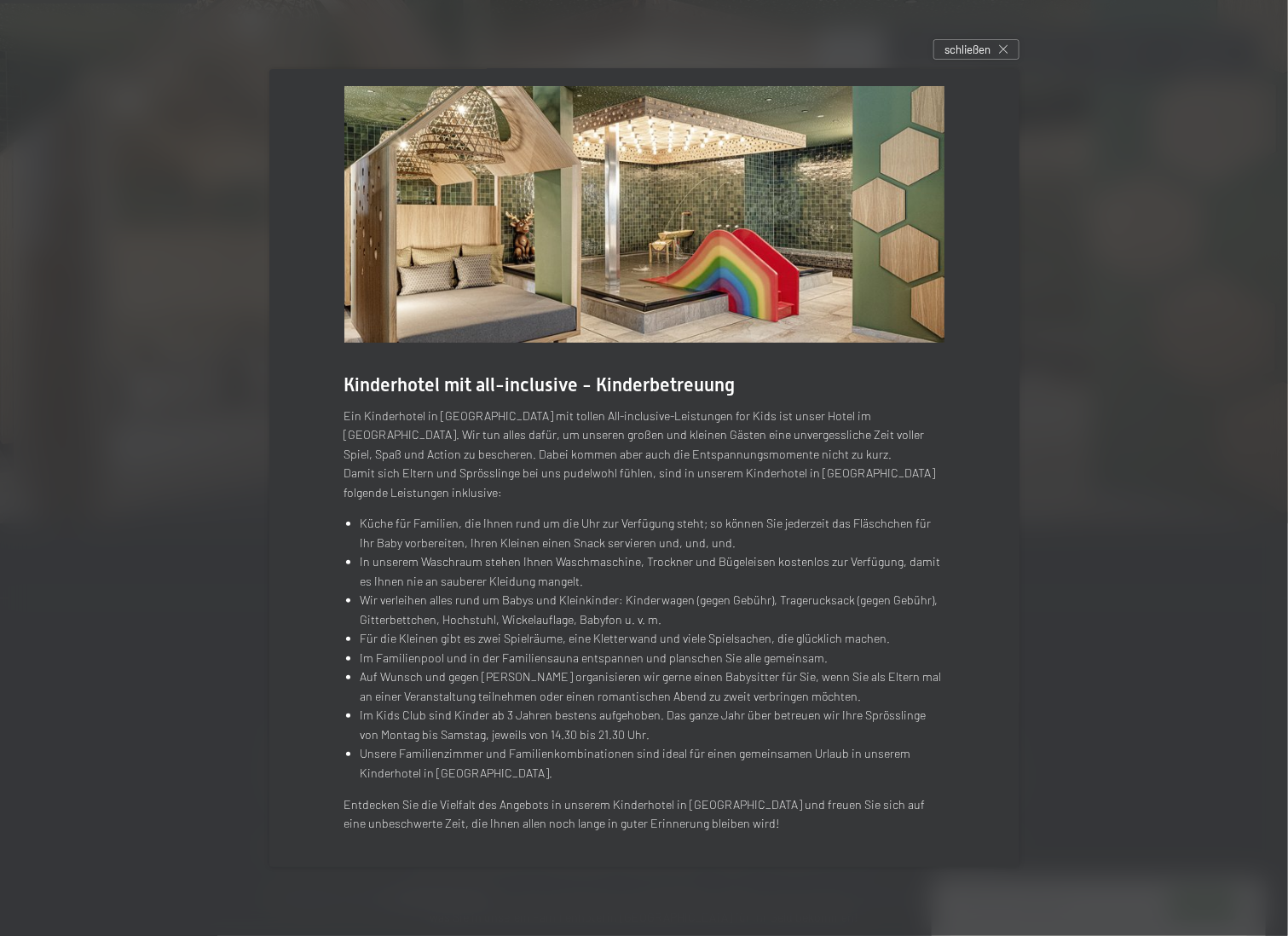
drag, startPoint x: 1126, startPoint y: 451, endPoint x: 1108, endPoint y: 439, distance: 21.6
click at [1126, 449] on div at bounding box center [644, 468] width 1288 height 936
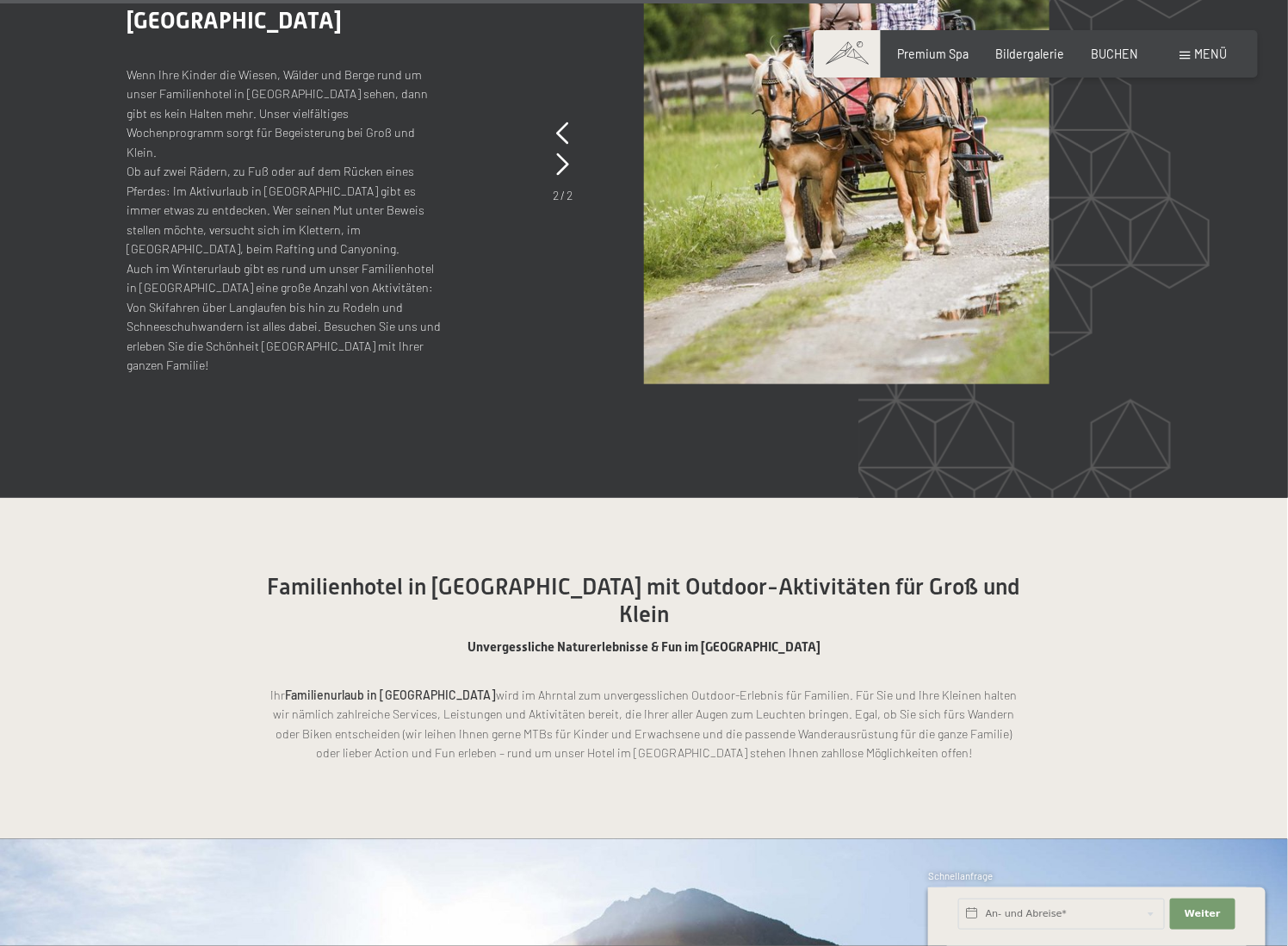
scroll to position [8010, 0]
